Goal: Task Accomplishment & Management: Use online tool/utility

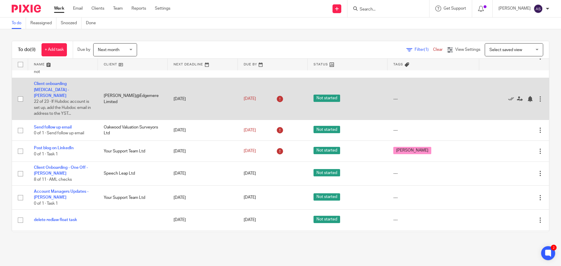
scroll to position [81, 0]
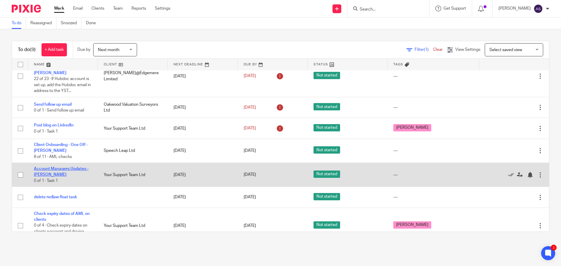
click at [76, 167] on link "Account Managers Updates - [PERSON_NAME]" at bounding box center [61, 172] width 55 height 10
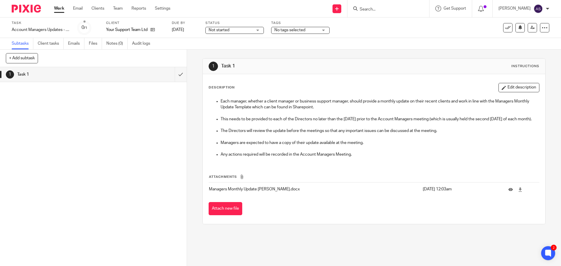
click at [509, 26] on div "See template in use Advanced task editor Copy task Change schedule Delete" at bounding box center [526, 27] width 46 height 9
click at [507, 29] on button at bounding box center [507, 27] width 9 height 9
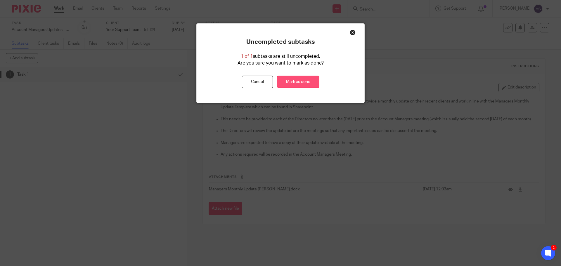
click at [312, 84] on link "Mark as done" at bounding box center [298, 82] width 42 height 13
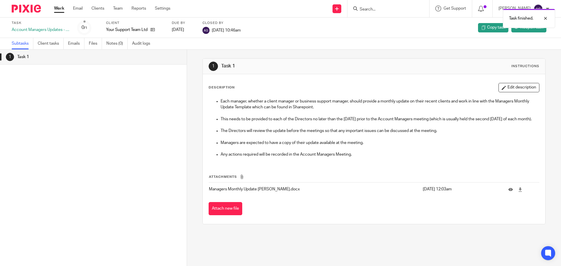
click at [62, 8] on link "Work" at bounding box center [59, 9] width 10 height 6
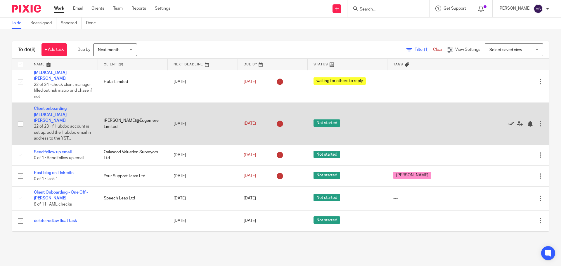
scroll to position [57, 0]
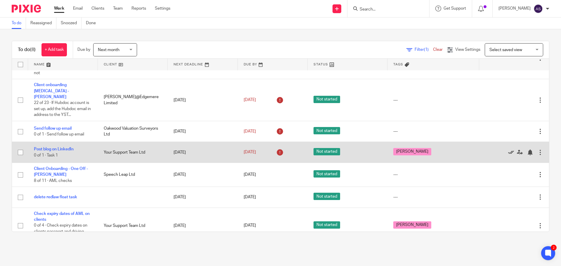
click at [508, 150] on icon at bounding box center [511, 153] width 6 height 6
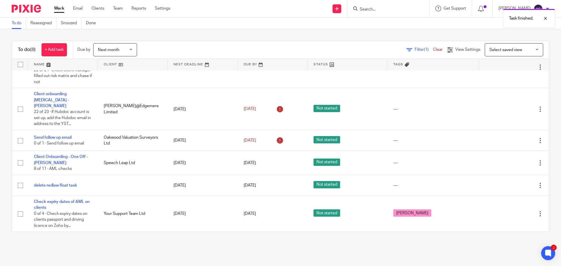
scroll to position [37, 0]
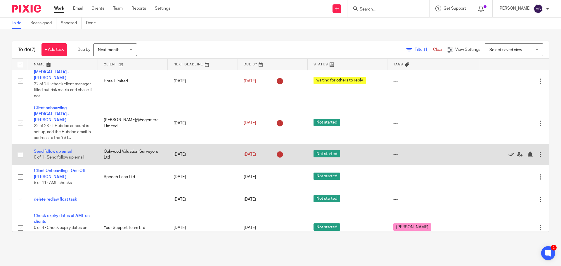
scroll to position [37, 0]
